Goal: Task Accomplishment & Management: Manage account settings

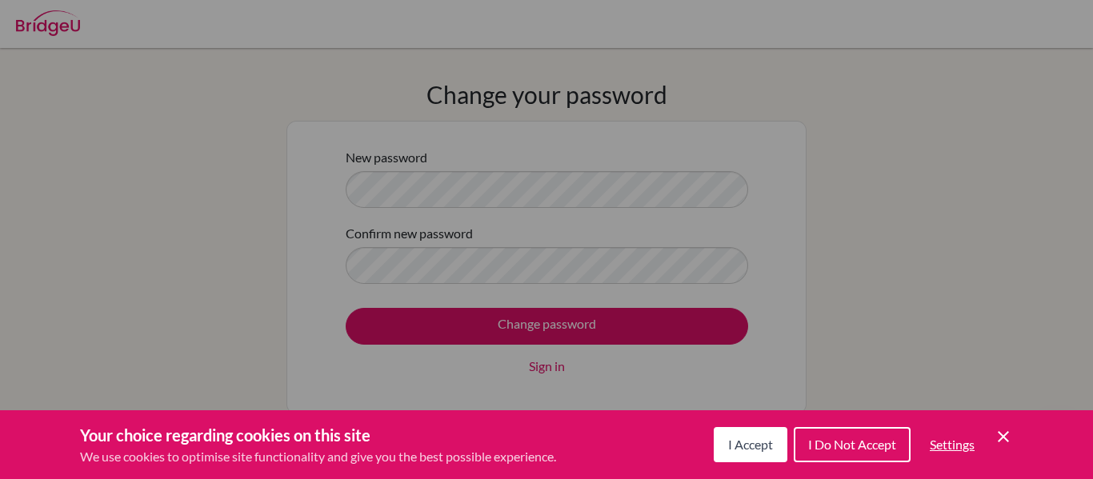
click at [487, 198] on div "Cookie Preferences" at bounding box center [546, 239] width 1093 height 479
click at [1005, 439] on icon "Save and close" at bounding box center [1002, 436] width 11 height 11
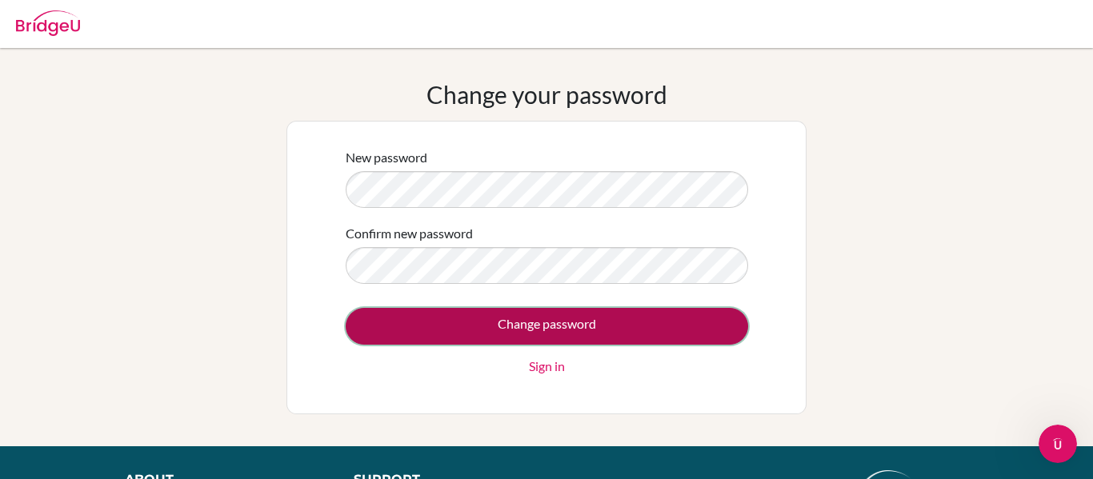
click at [569, 321] on input "Change password" at bounding box center [547, 326] width 402 height 37
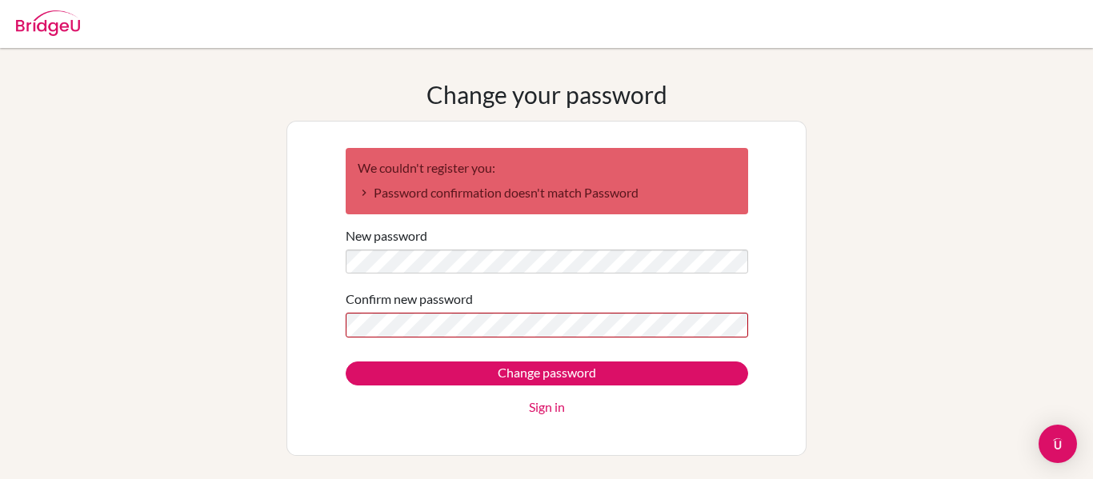
click at [522, 277] on form "We couldn't register you: Password confirmation doesn't match Password New pass…" at bounding box center [547, 283] width 402 height 270
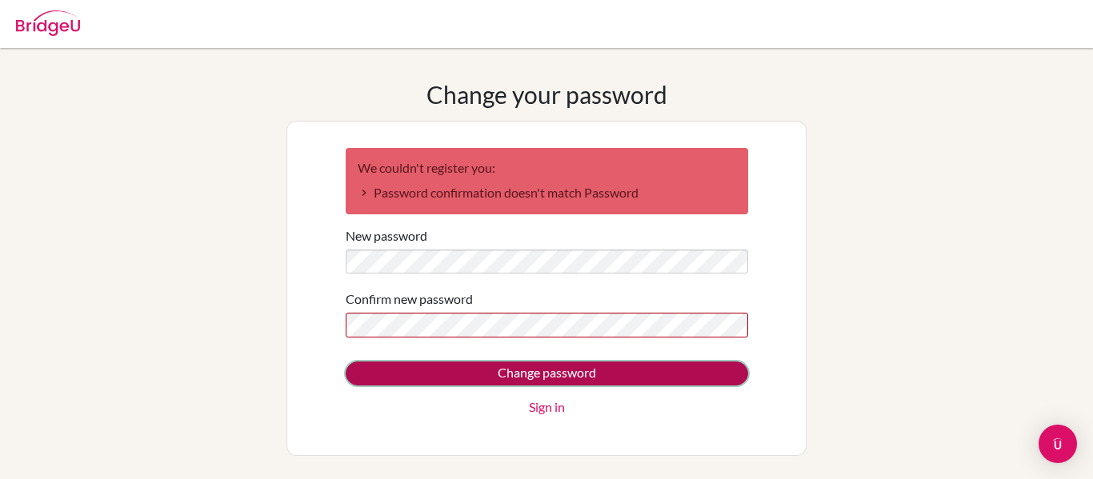
click at [565, 370] on input "Change password" at bounding box center [547, 374] width 402 height 24
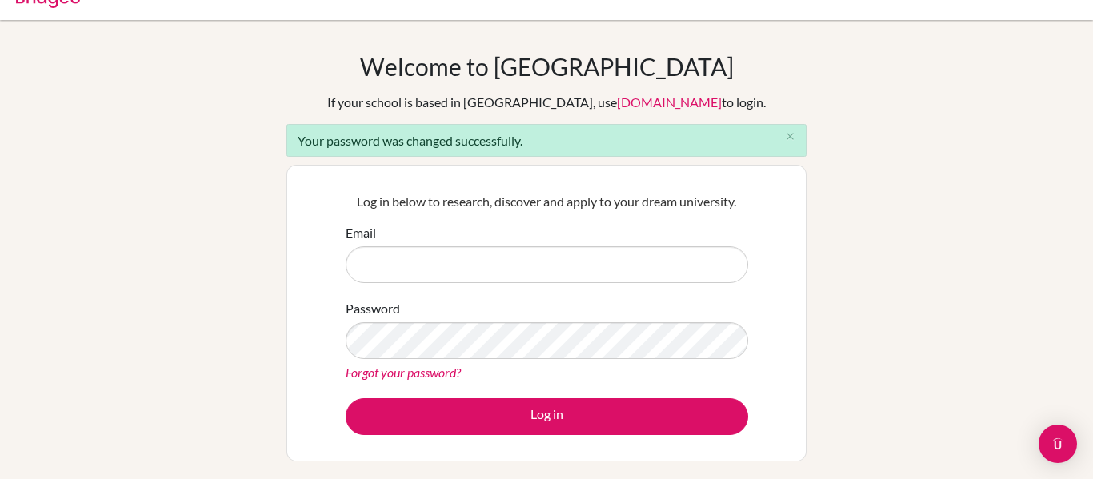
scroll to position [54, 0]
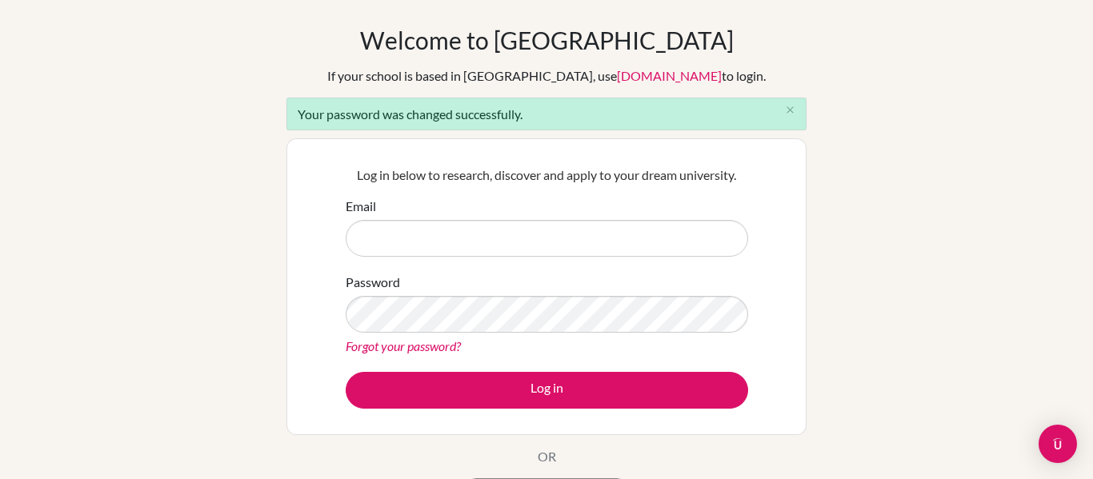
click at [841, 346] on div "Welcome to BridgeU If your school is based in China, use app.bridge-u.com.cn to…" at bounding box center [546, 308] width 1093 height 564
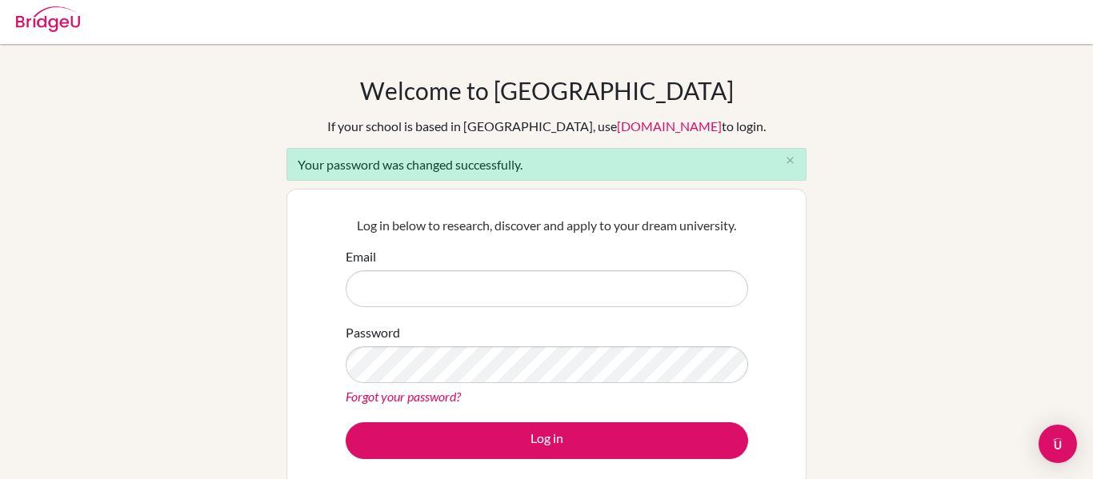
scroll to position [2, 0]
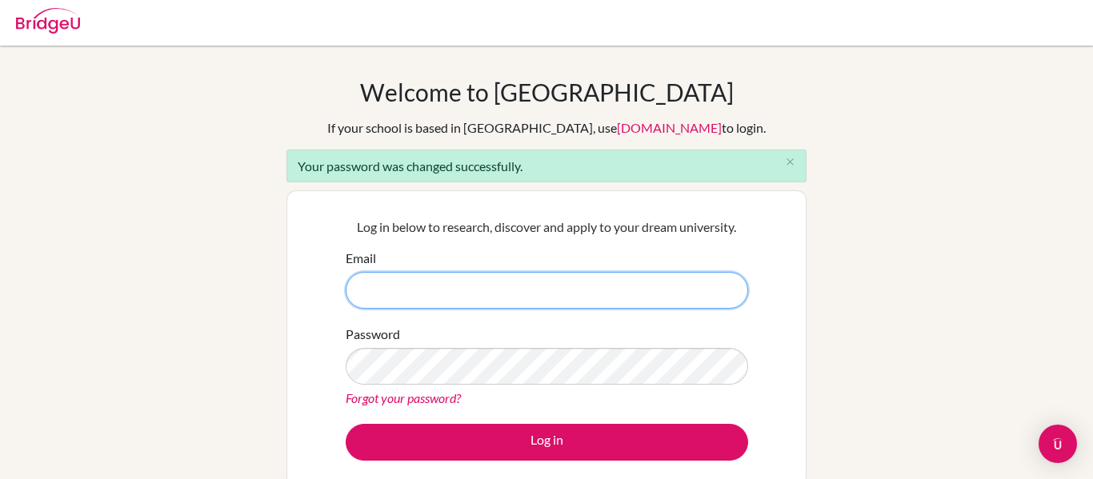
click at [582, 300] on input "Email" at bounding box center [547, 290] width 402 height 37
type input "perlacristalg@amschool.org"
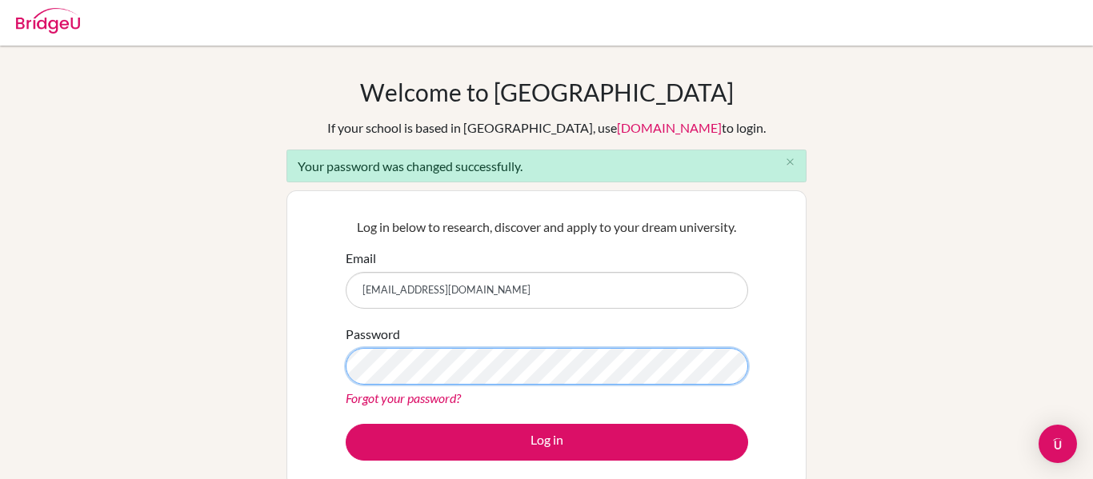
click at [346, 424] on button "Log in" at bounding box center [547, 442] width 402 height 37
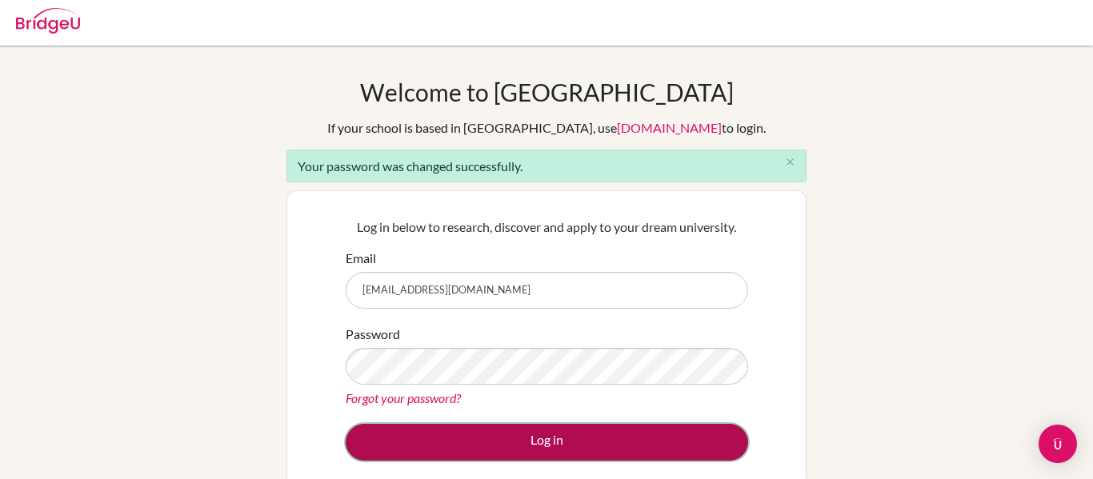
click at [478, 443] on button "Log in" at bounding box center [547, 442] width 402 height 37
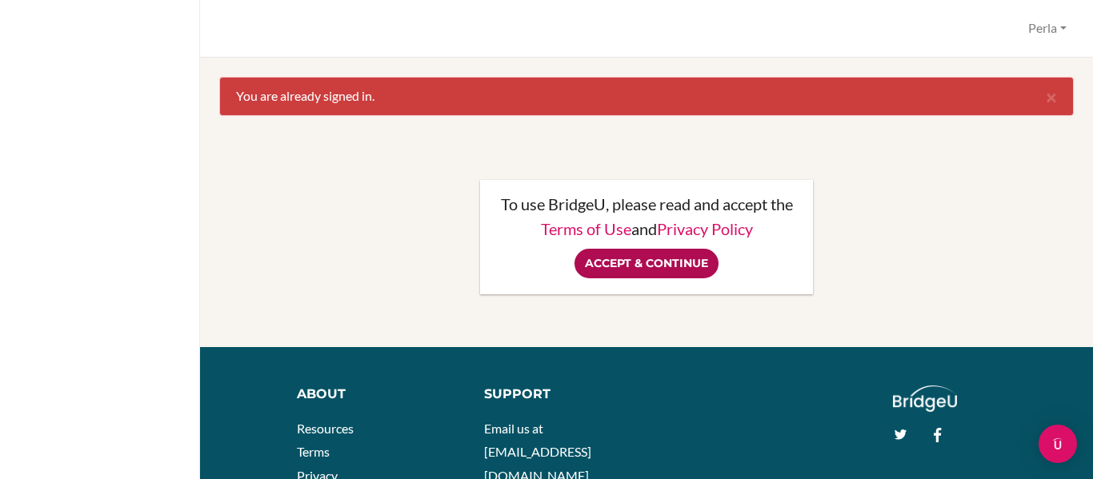
click at [689, 271] on input "Accept & Continue" at bounding box center [646, 264] width 144 height 30
